Goal: Task Accomplishment & Management: Manage account settings

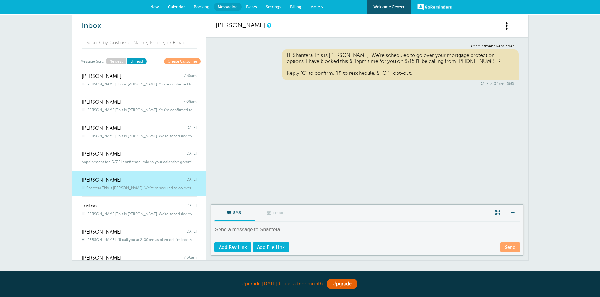
scroll to position [10, 0]
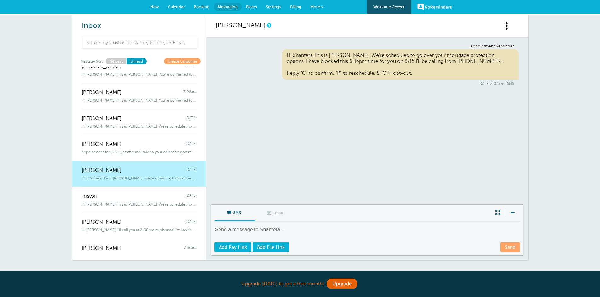
click at [179, 5] on span "Calendar" at bounding box center [176, 6] width 17 height 5
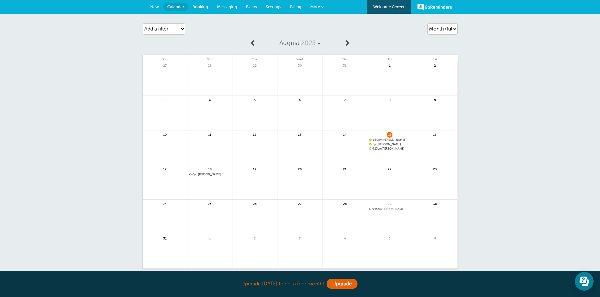
click at [385, 149] on span "6:15pm Shantera Jones" at bounding box center [389, 148] width 41 height 3
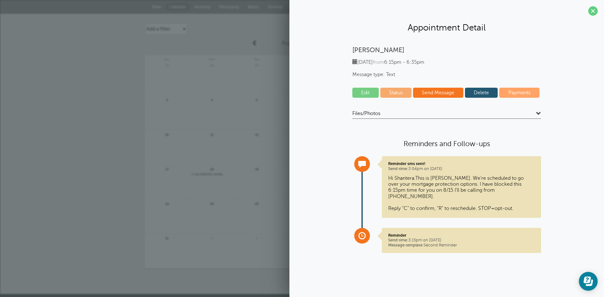
click at [80, 89] on div "Agenda Day Week Month (full view) Month (condensed) Add a filter Customer Searc…" at bounding box center [302, 154] width 604 height 281
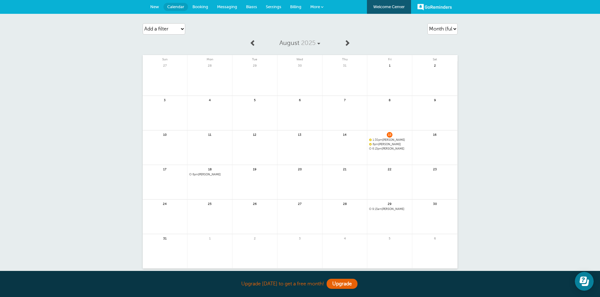
click at [225, 6] on span "Messaging" at bounding box center [227, 6] width 20 height 5
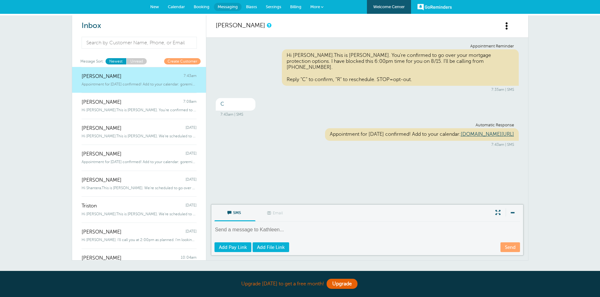
click at [273, 5] on span "Settings" at bounding box center [273, 6] width 15 height 5
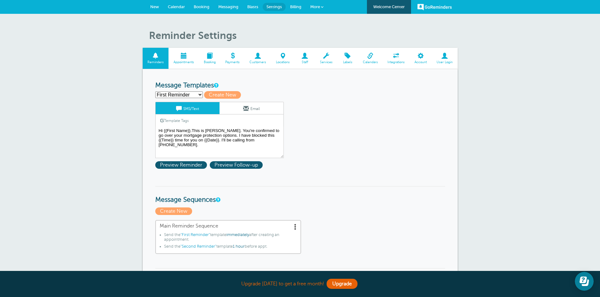
click at [200, 96] on select "First Reminder Second Reminder Third Reminder Create new..." at bounding box center [179, 95] width 48 height 7
select select "159311"
click at [155, 92] on select "First Reminder Second Reminder Third Reminder Create new..." at bounding box center [179, 95] width 48 height 7
type input "Second Reminder"
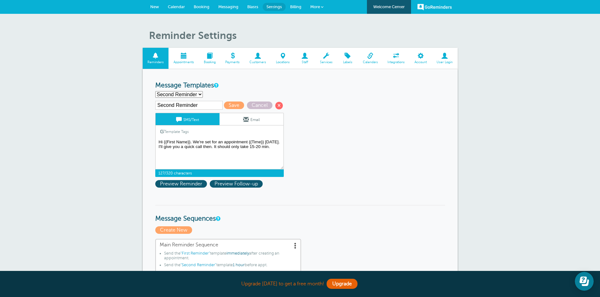
click at [274, 147] on textarea "Hi {{First Name}}.This is Jennifer McKinney. You're confirmed to go over your m…" at bounding box center [219, 153] width 128 height 31
type textarea "Hi {{First Name}}. We're set for an appointment {{Time}} today. I'll give you a…"
click at [233, 106] on span "Save" at bounding box center [234, 106] width 20 height 8
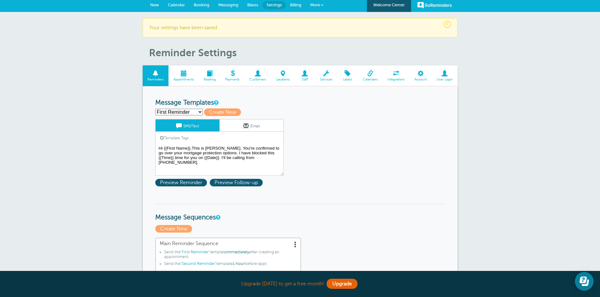
scroll to position [2, 0]
